Goal: Information Seeking & Learning: Learn about a topic

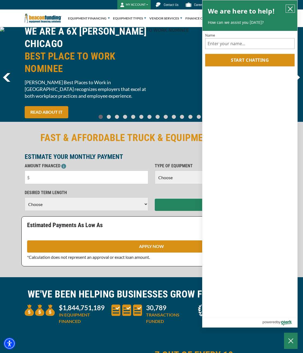
click at [293, 8] on button "close chatbox" at bounding box center [290, 9] width 9 height 8
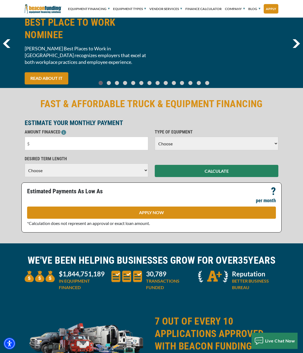
scroll to position [136, 0]
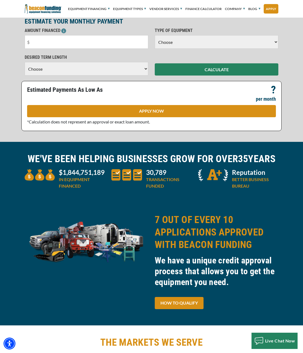
click at [182, 41] on select "Choose Backhoe Boom/Bucket Truck Chipper Commercial Mower Crane DTG/DTF Printin…" at bounding box center [217, 42] width 124 height 14
